Goal: Check status: Check status

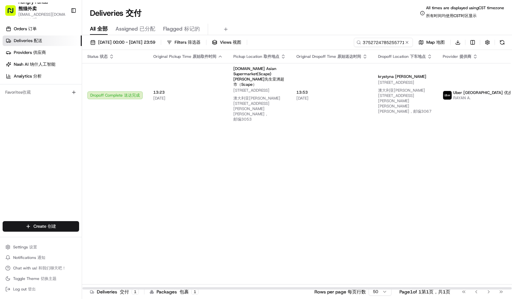
click at [293, 160] on div "Status Status 状态 Original Pickup Time Original Pickup Time 原始取件时间 Pickup Locati…" at bounding box center [323, 170] width 482 height 240
click at [99, 189] on div "Status Status 状态 Original Pickup Time Original Pickup Time 原始取件时间 Pickup Locati…" at bounding box center [323, 170] width 482 height 240
click at [54, 139] on div "Orders Orders 订单 Deliveries Deliveries 配送 Providers Providers 供应商 Nash AI Nash …" at bounding box center [41, 123] width 82 height 204
click at [396, 41] on input "3752724785255771361505" at bounding box center [373, 42] width 79 height 9
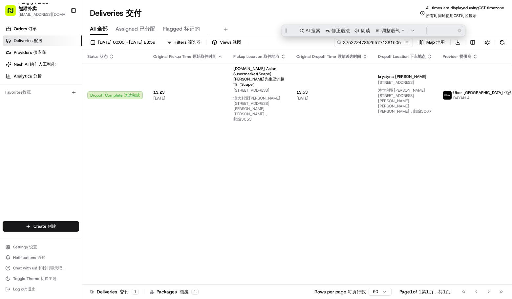
paste input "9460729475357710401334"
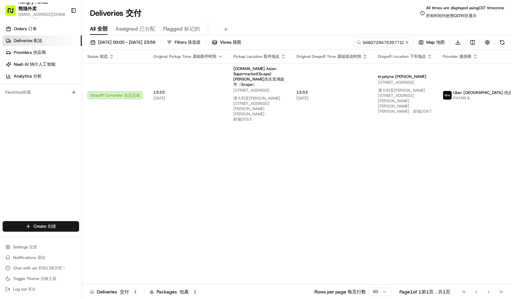
click at [315, 11] on div "Deliveries Deliveries 交付 All times are displayed using CST timezone All times a…" at bounding box center [297, 13] width 430 height 16
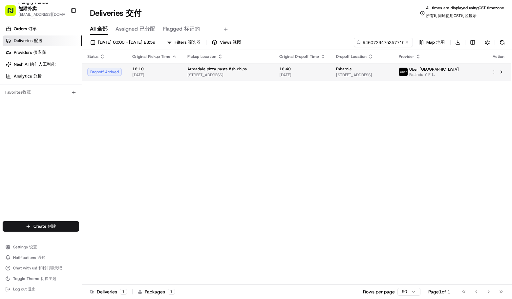
click at [372, 69] on div "Esharnie" at bounding box center [362, 68] width 52 height 5
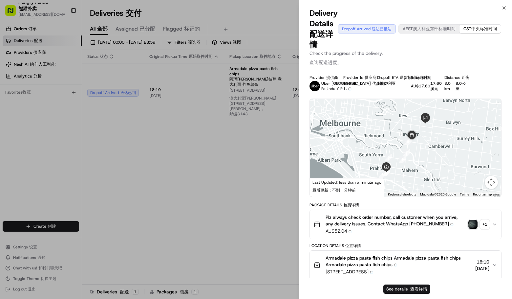
click at [471, 210] on button "Plz always check order number, call customer when you arrive, any delivery issu…" at bounding box center [406, 224] width 192 height 29
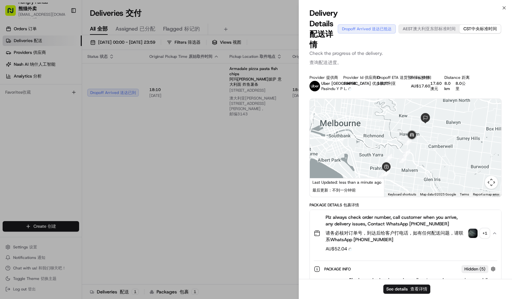
click at [472, 229] on img "button" at bounding box center [473, 233] width 9 height 9
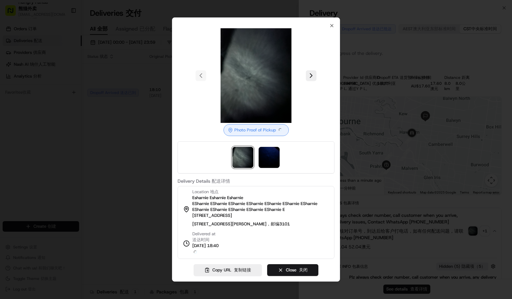
click at [121, 179] on div at bounding box center [256, 149] width 512 height 299
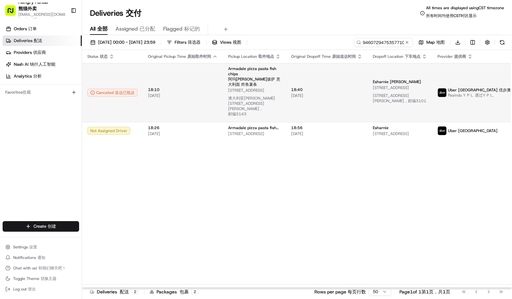
click at [280, 79] on td "Armadale pizza pasta fish chips Armadale pizza pasta fish chips 阿玛[PERSON_NAME]…" at bounding box center [254, 92] width 63 height 59
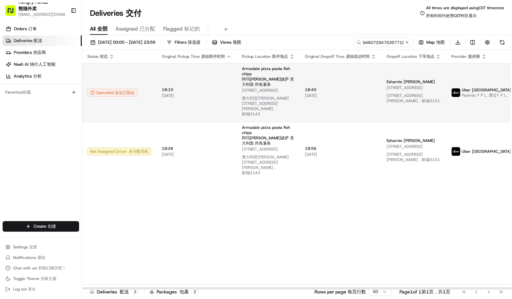
click at [267, 82] on font "阿玛[PERSON_NAME]披萨 意大利面 炸鱼薯条" at bounding box center [268, 82] width 53 height 11
drag, startPoint x: 171, startPoint y: 213, endPoint x: 175, endPoint y: 209, distance: 5.6
click at [380, 41] on input "9460729475357710401334" at bounding box center [373, 42] width 79 height 9
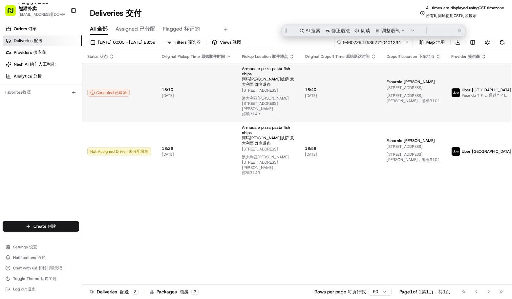
paste input "144176481545177373839"
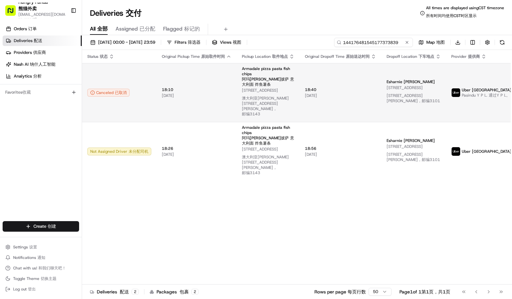
type input "144176481545177373839"
click at [313, 8] on div "Deliveries Deliveries 交付 All times are displayed using CST timezone All times a…" at bounding box center [297, 13] width 430 height 16
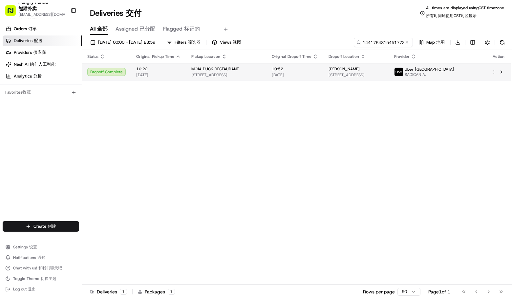
click at [302, 75] on span "[DATE]" at bounding box center [295, 74] width 46 height 5
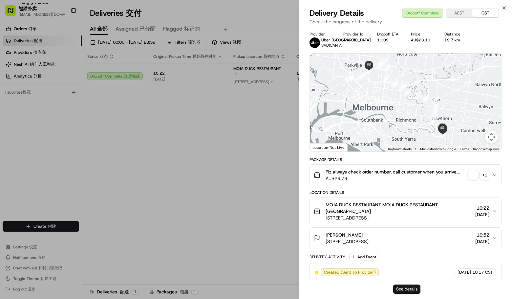
click at [474, 172] on span "button" at bounding box center [473, 174] width 9 height 9
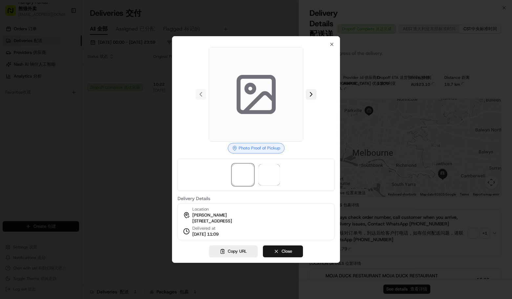
click at [313, 89] on button at bounding box center [311, 94] width 11 height 11
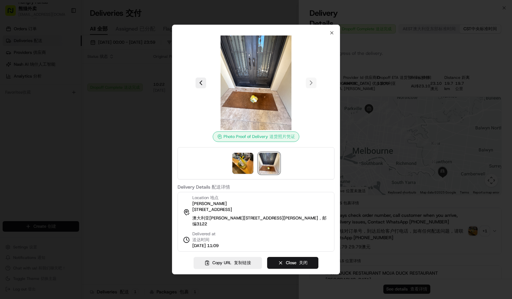
click at [56, 154] on div at bounding box center [256, 149] width 512 height 299
